Goal: Information Seeking & Learning: Learn about a topic

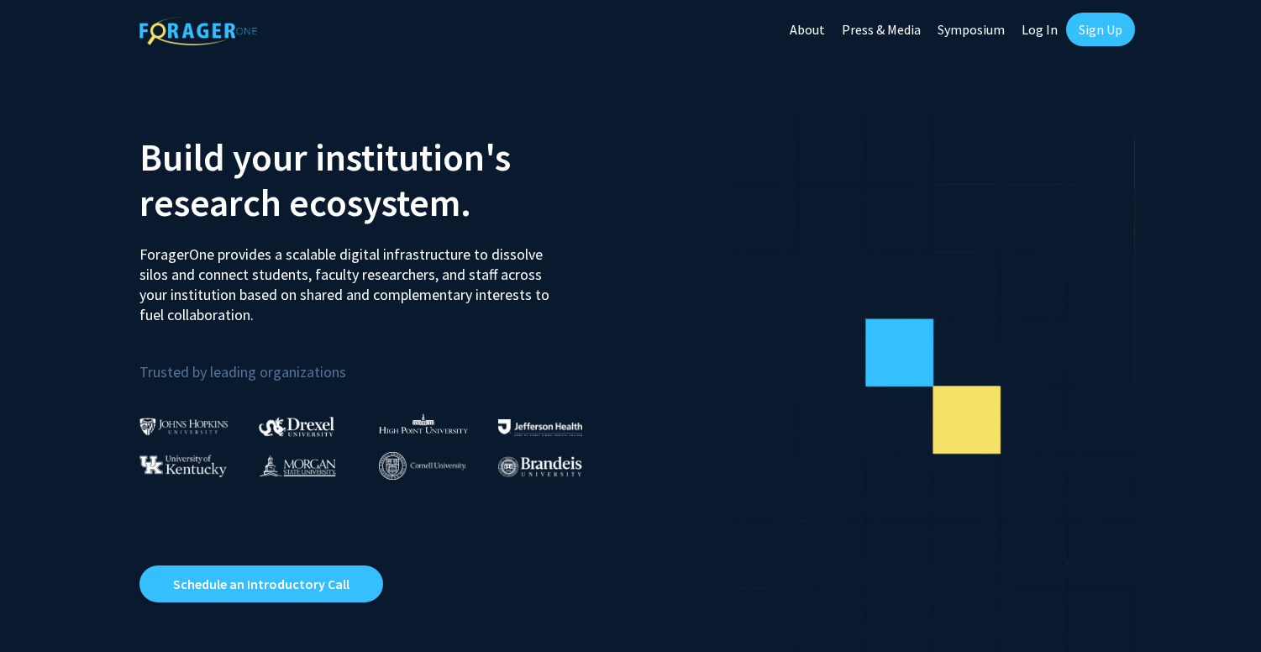
click at [1034, 40] on link "Log In" at bounding box center [1039, 29] width 53 height 59
select select
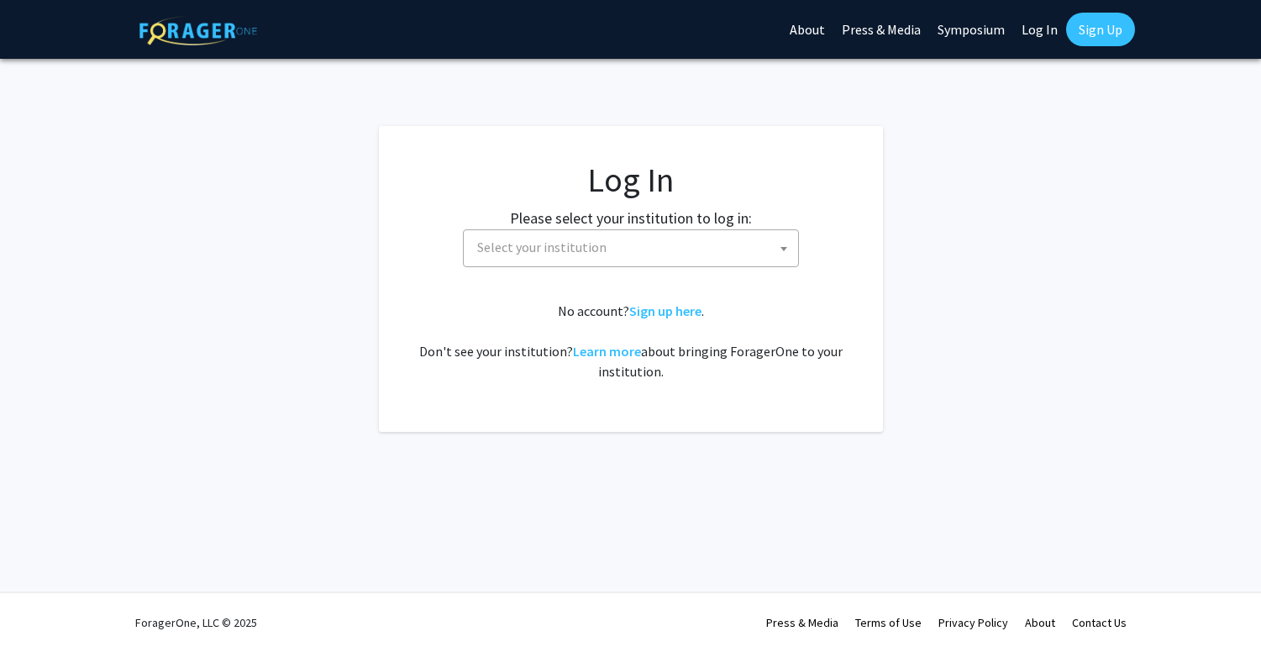
click at [632, 250] on span "Select your institution" at bounding box center [635, 247] width 328 height 34
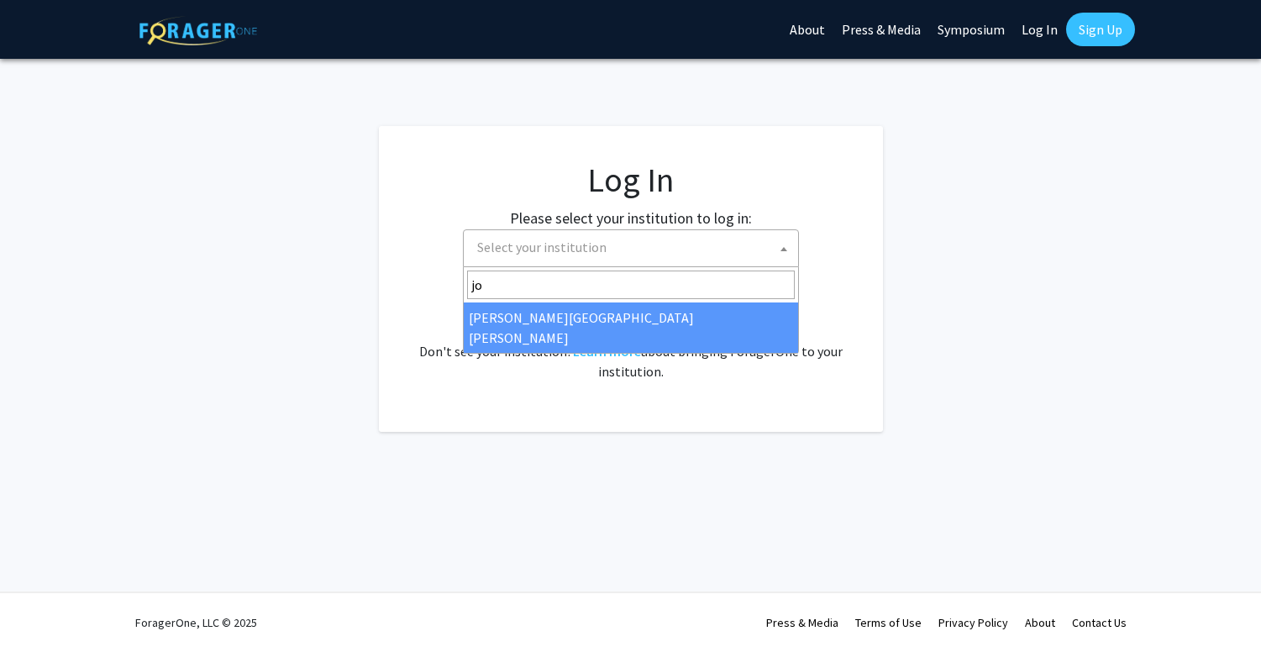
type input "joh"
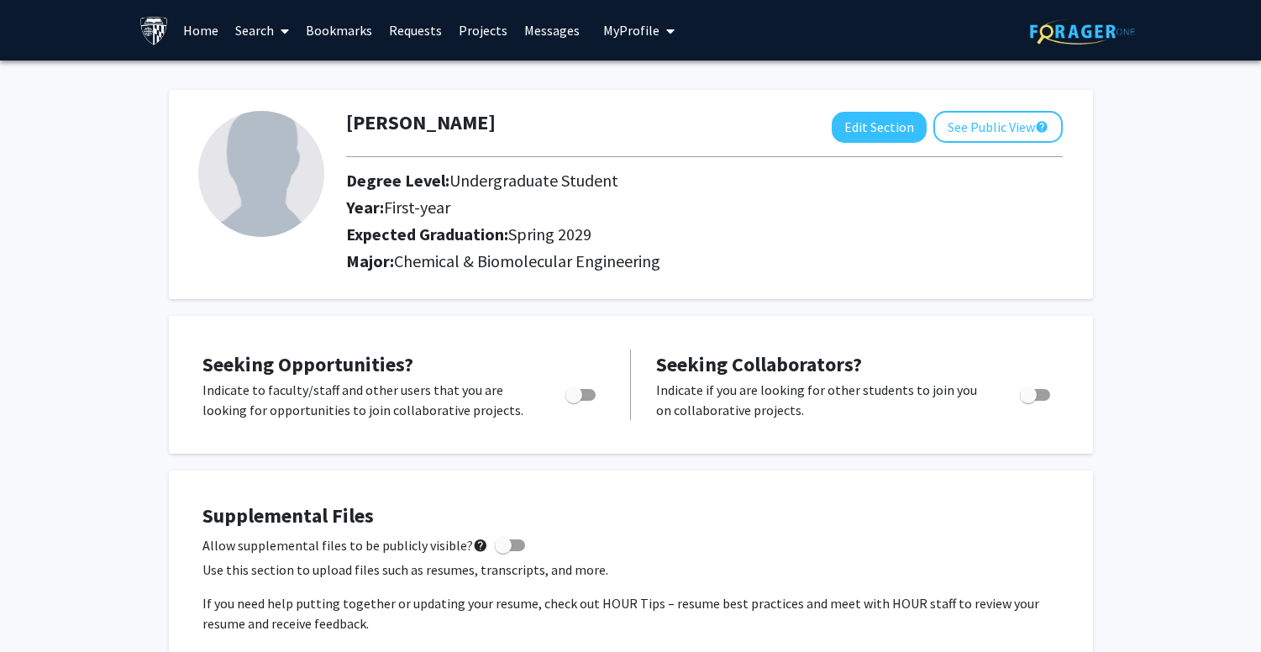
click at [204, 27] on link "Home" at bounding box center [201, 30] width 52 height 59
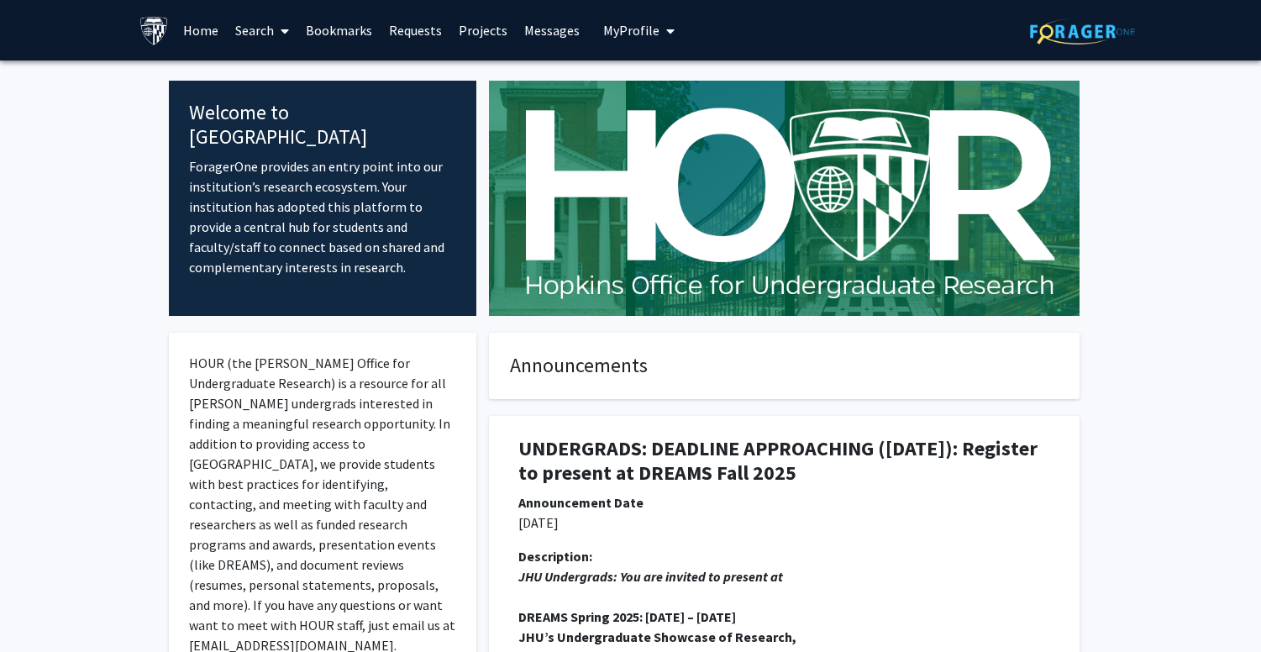
click at [271, 31] on link "Search" at bounding box center [262, 30] width 71 height 59
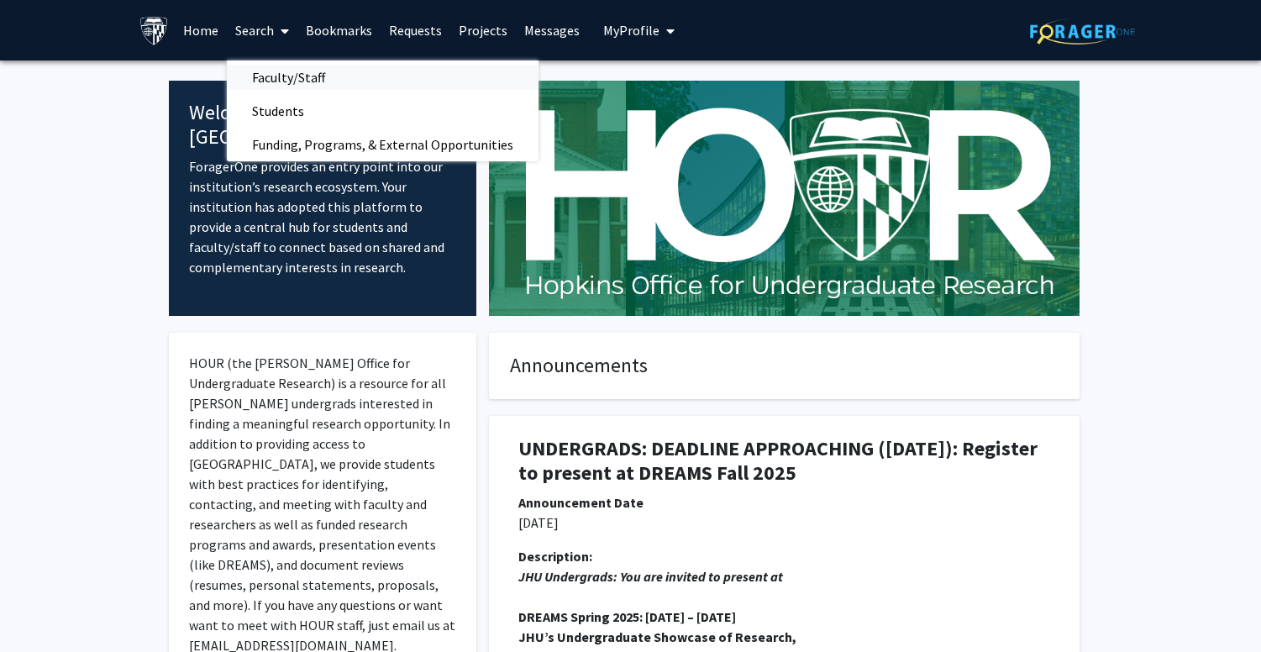
click at [280, 74] on span "Faculty/Staff" at bounding box center [289, 77] width 124 height 34
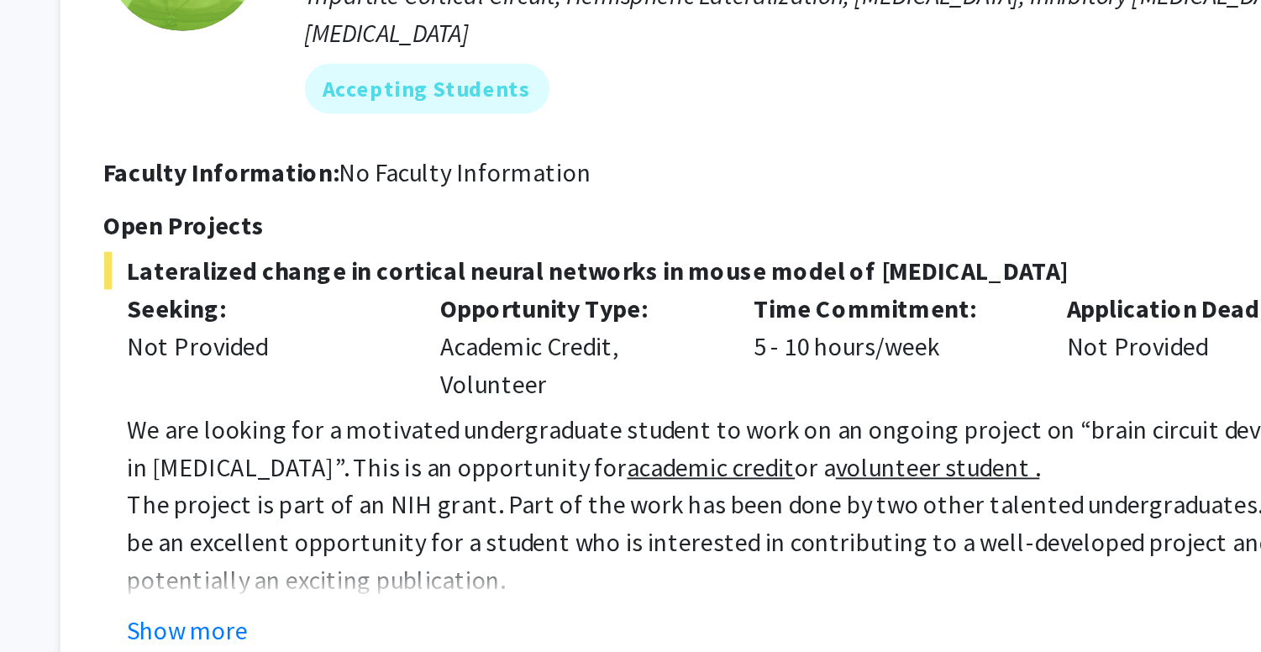
scroll to position [1095, 0]
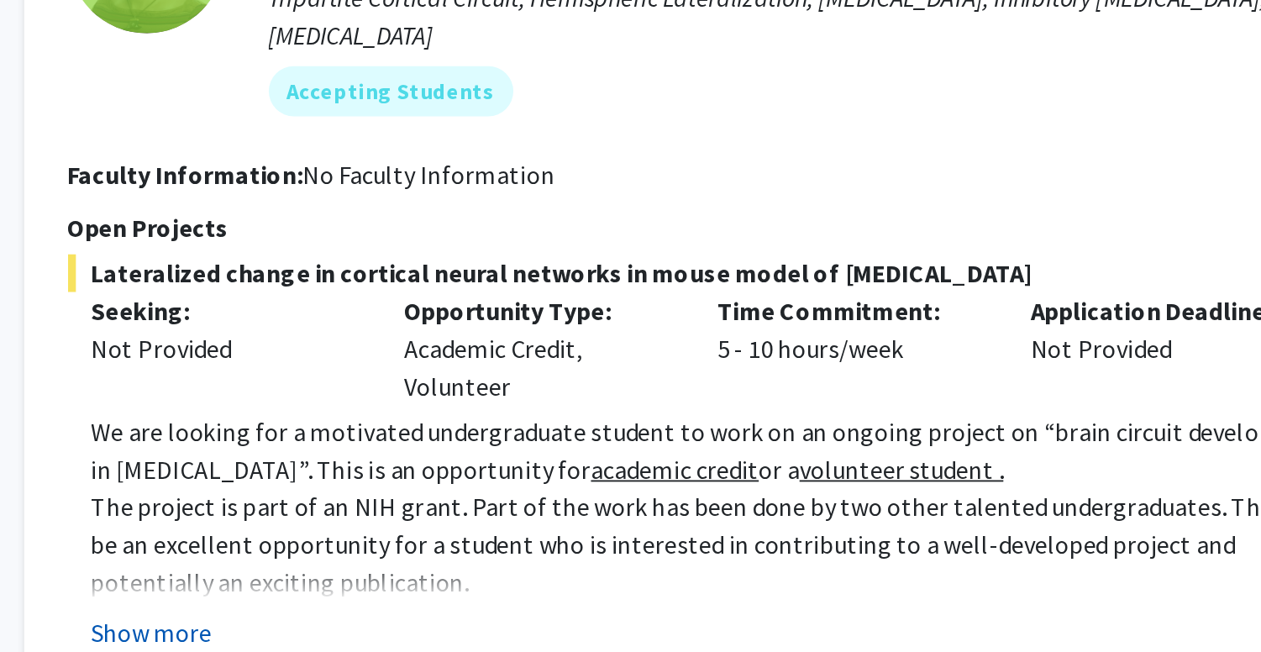
click at [428, 628] on button "Show more" at bounding box center [460, 638] width 65 height 20
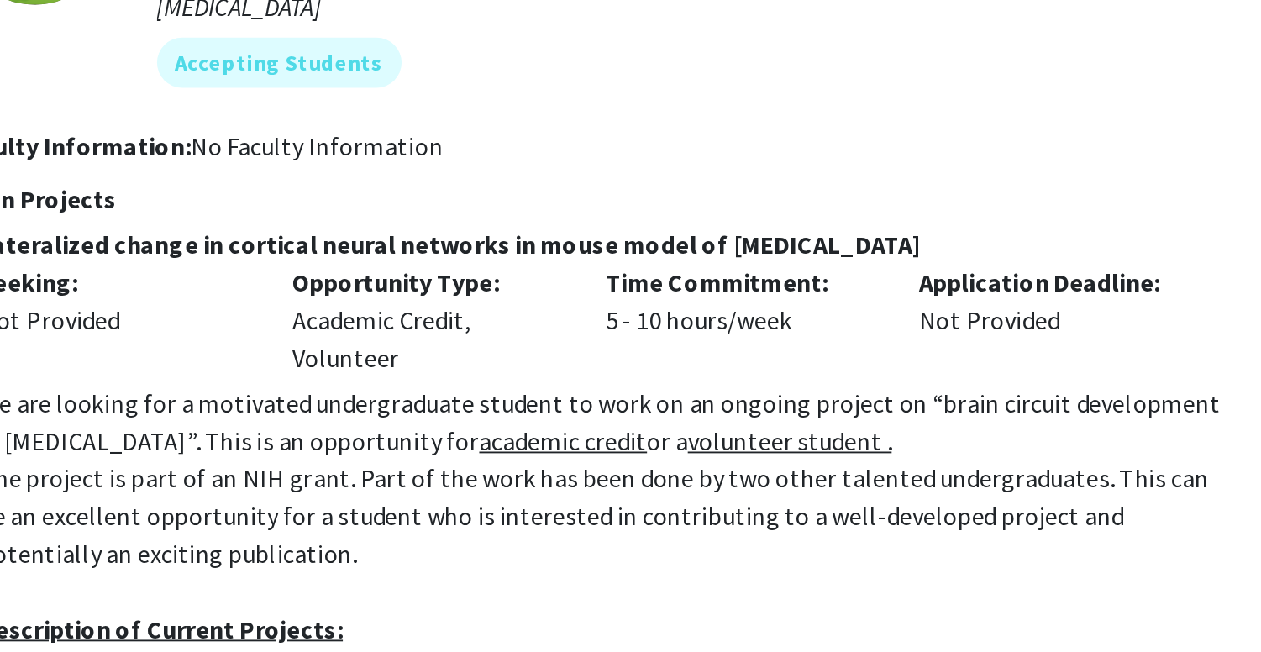
scroll to position [1368, 0]
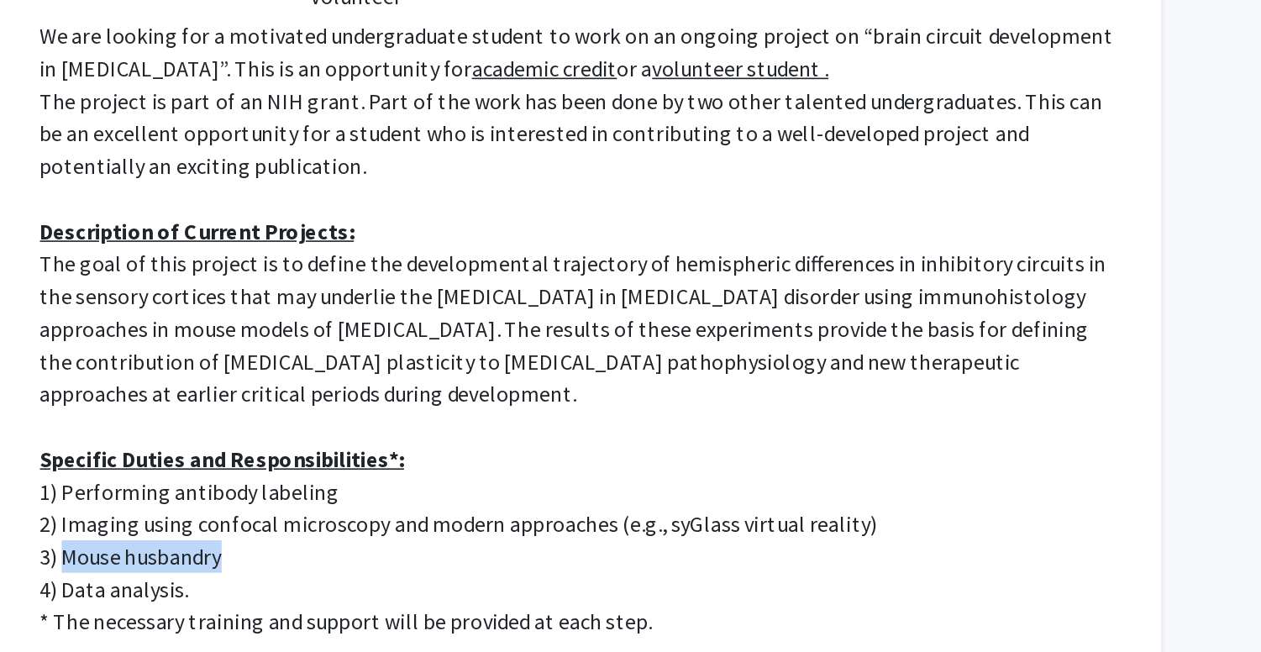
drag, startPoint x: 41, startPoint y: 311, endPoint x: 148, endPoint y: 309, distance: 106.7
click at [428, 570] on p "3) Mouse husbandry" at bounding box center [763, 580] width 671 height 20
drag, startPoint x: 60, startPoint y: 281, endPoint x: 453, endPoint y: 266, distance: 393.5
click at [453, 267] on div "We are looking for a motivated undergraduate student to work on an ongoing proj…" at bounding box center [763, 438] width 671 height 383
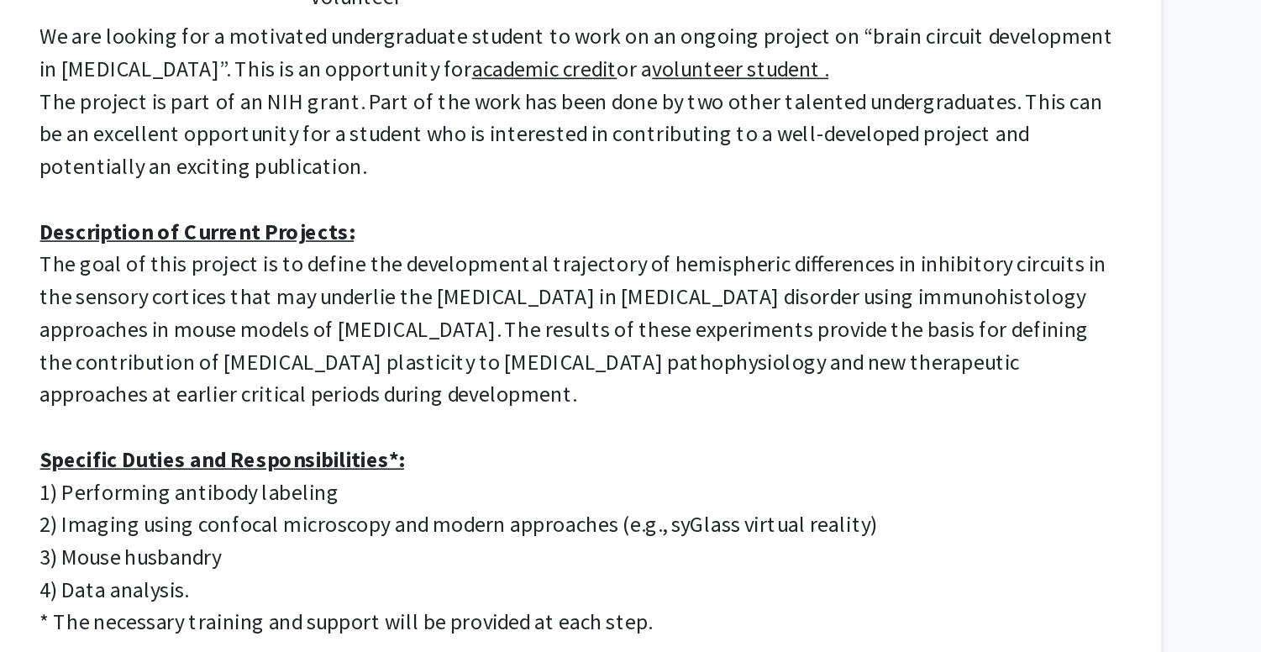
click at [428, 590] on p "4) Data analysis." at bounding box center [763, 600] width 671 height 20
drag, startPoint x: 35, startPoint y: 287, endPoint x: 401, endPoint y: 266, distance: 366.1
click at [428, 266] on div "We are looking for a motivated undergraduate student to work on an ongoing proj…" at bounding box center [763, 438] width 671 height 383
click at [428, 610] on p "* The necessary training and support will be provided at each step." at bounding box center [763, 620] width 671 height 20
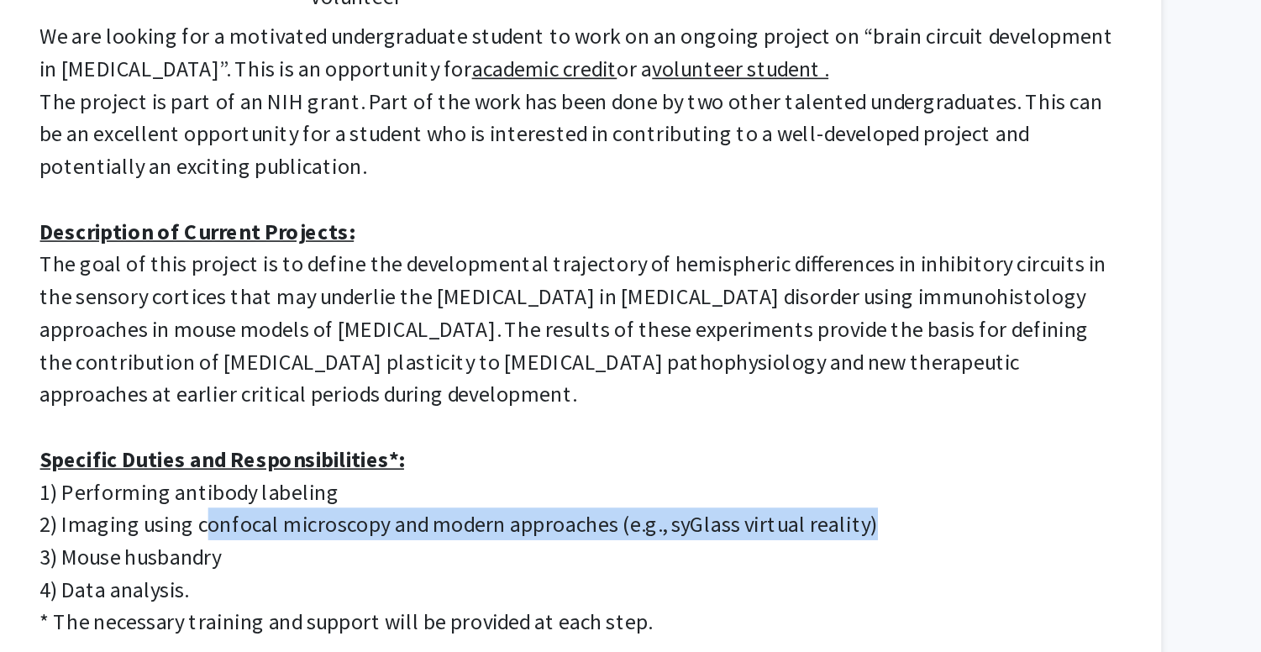
drag, startPoint x: 127, startPoint y: 288, endPoint x: 530, endPoint y: 279, distance: 403.4
click at [529, 550] on p "2) Imaging using confocal microscopy and modern approaches (e.g., syGlass virtu…" at bounding box center [763, 560] width 671 height 20
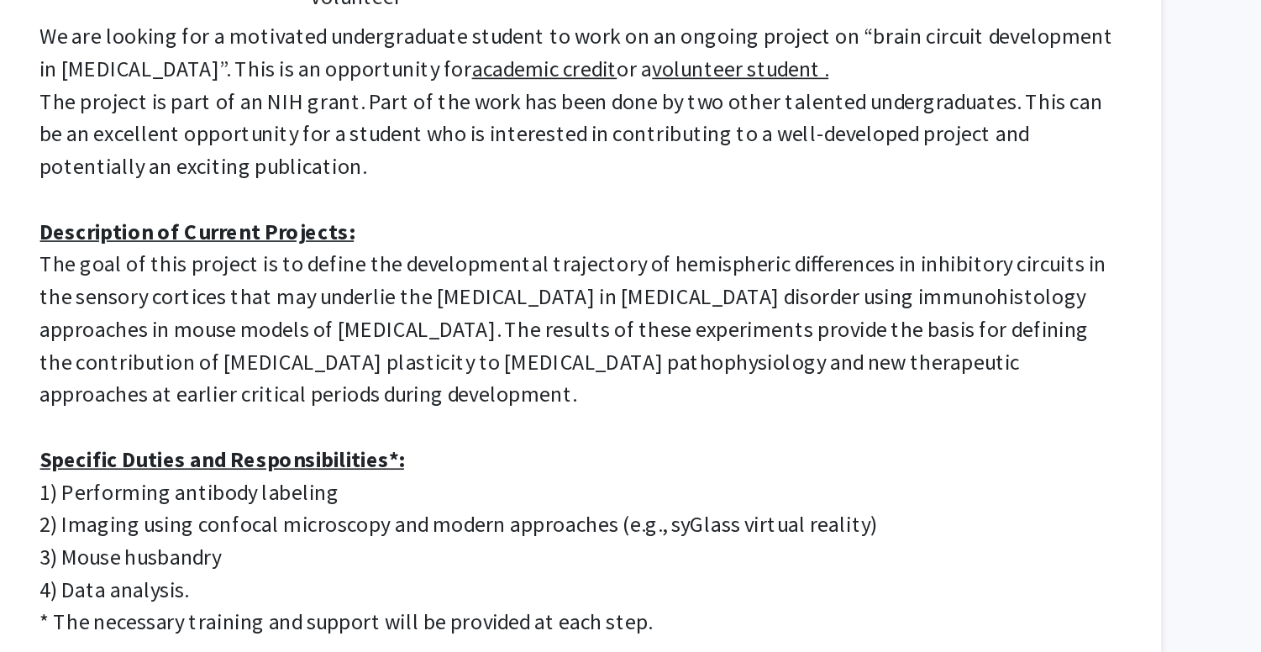
click at [428, 610] on p "* The necessary training and support will be provided at each step." at bounding box center [763, 620] width 671 height 20
drag, startPoint x: 47, startPoint y: 269, endPoint x: 264, endPoint y: 266, distance: 216.8
click at [428, 529] on p "1) Performing antibody labeling" at bounding box center [763, 539] width 671 height 20
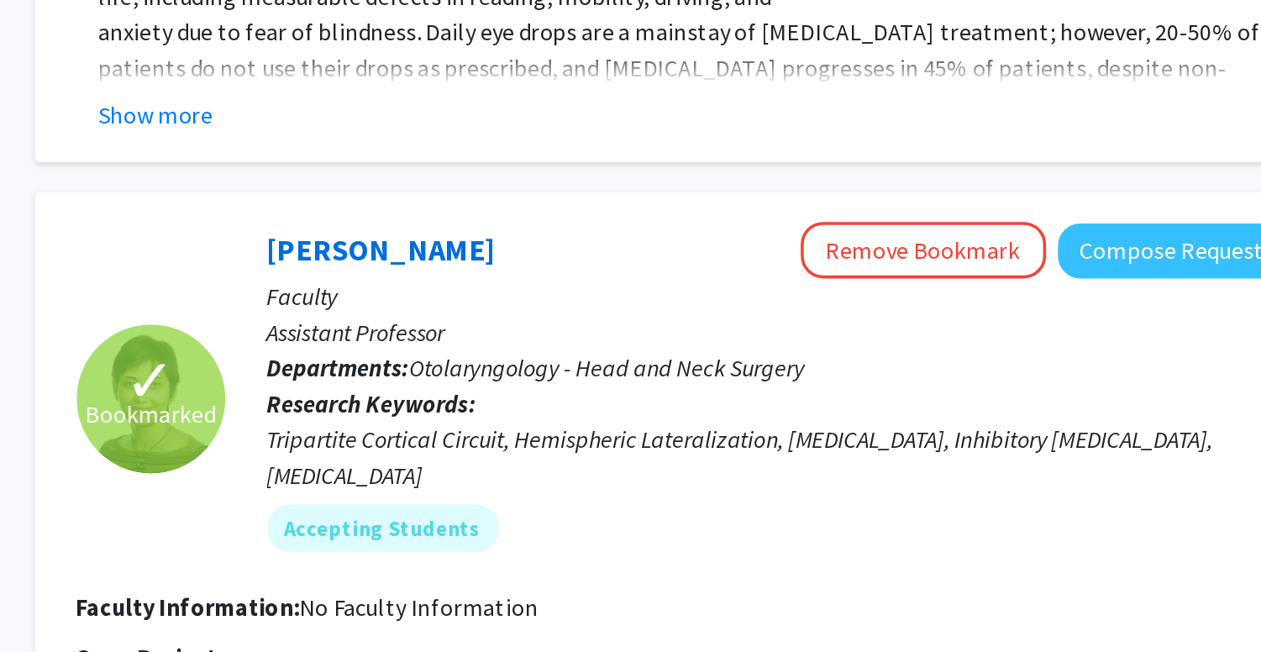
scroll to position [862, 0]
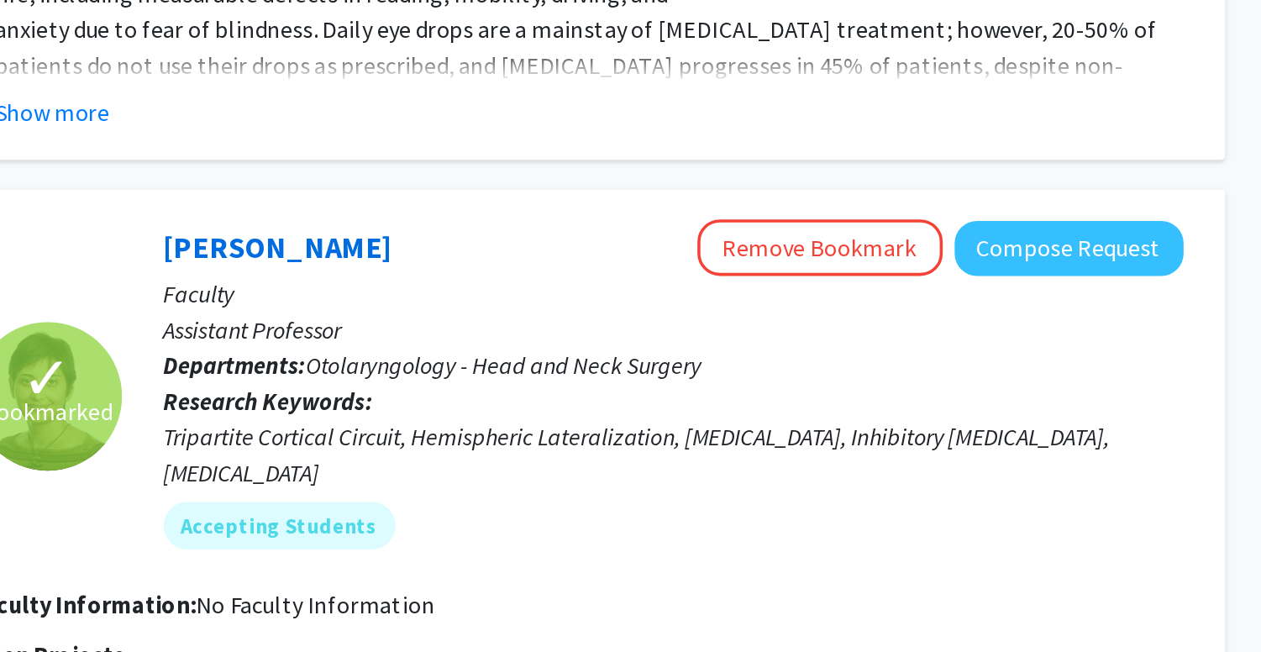
click at [523, 460] on p "Assistant Professor" at bounding box center [811, 470] width 576 height 20
drag, startPoint x: 97, startPoint y: 168, endPoint x: 155, endPoint y: 168, distance: 58.0
click at [523, 460] on p "Assistant Professor" at bounding box center [811, 470] width 576 height 20
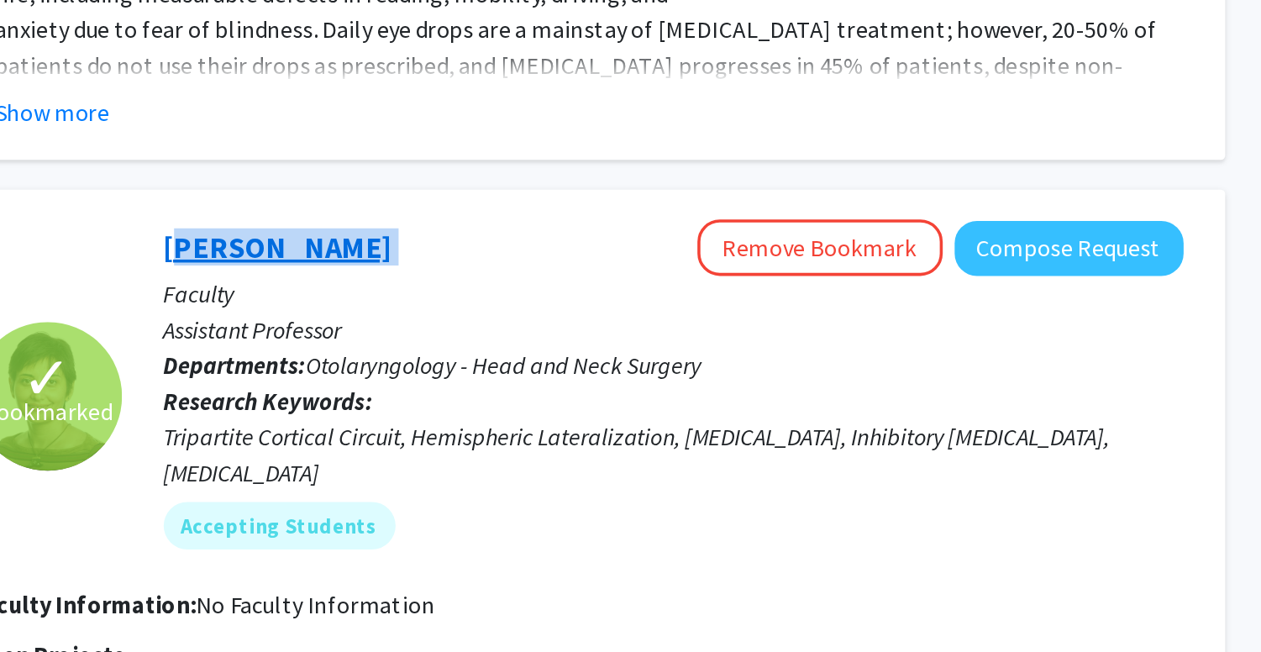
drag, startPoint x: 82, startPoint y: 122, endPoint x: 95, endPoint y: 122, distance: 12.6
click at [499, 408] on div "[PERSON_NAME] Remove Bookmark Compose Request Faculty Assistant Professor Depar…" at bounding box center [799, 507] width 600 height 199
copy link "[PERSON_NAME]"
